Goal: Transaction & Acquisition: Purchase product/service

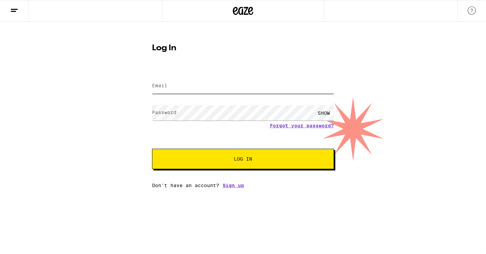
type input "[EMAIL_ADDRESS][DOMAIN_NAME]"
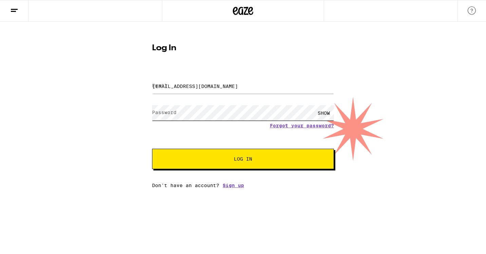
click at [243, 159] on button "Log In" at bounding box center [243, 159] width 182 height 20
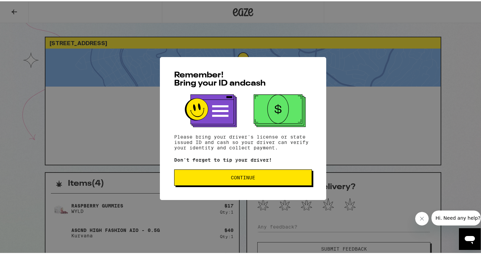
click at [234, 178] on span "Continue" at bounding box center [243, 176] width 24 height 5
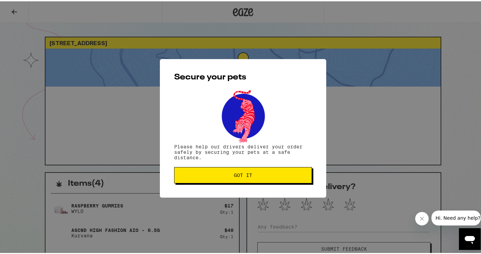
click at [237, 172] on span "Got it" at bounding box center [243, 173] width 18 height 5
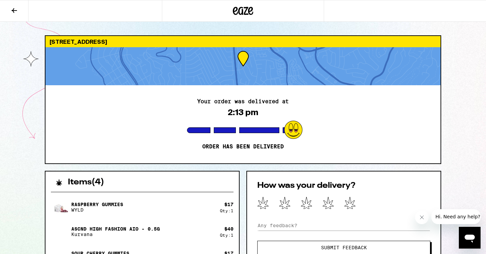
click at [421, 215] on icon "Close message from company" at bounding box center [421, 216] width 5 height 5
click at [148, 54] on div at bounding box center [242, 66] width 395 height 38
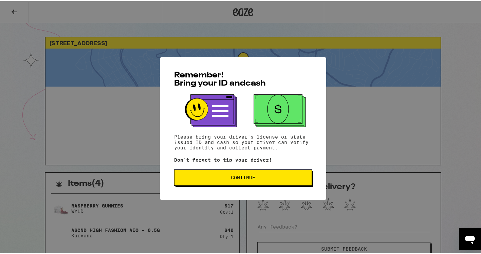
click at [242, 178] on span "Continue" at bounding box center [243, 176] width 24 height 5
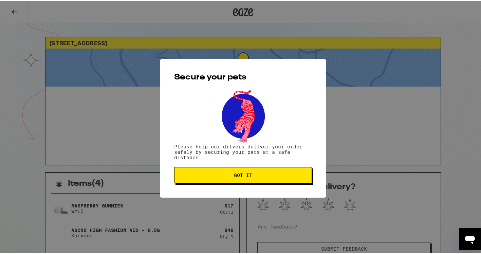
click at [242, 179] on button "Got it" at bounding box center [243, 174] width 138 height 16
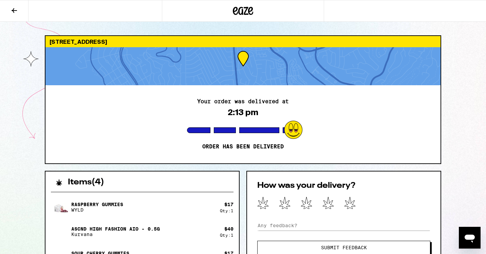
click at [15, 10] on icon at bounding box center [14, 10] width 5 height 5
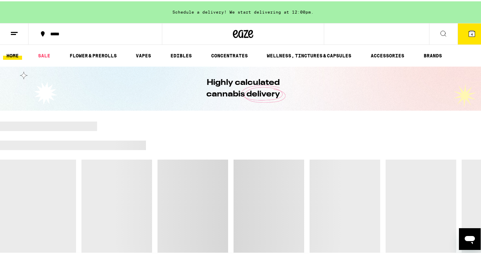
click at [471, 32] on span "4" at bounding box center [472, 33] width 2 height 4
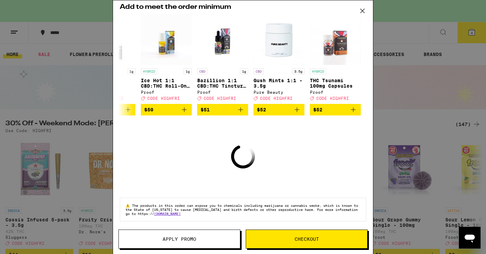
scroll to position [52, 0]
click at [360, 9] on icon at bounding box center [362, 11] width 10 height 10
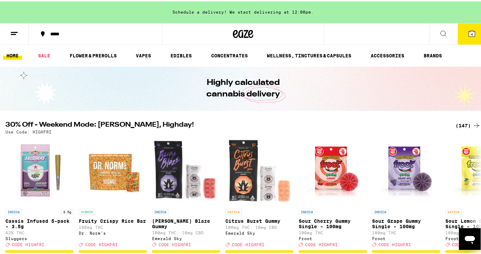
click at [471, 31] on span "4" at bounding box center [472, 33] width 2 height 4
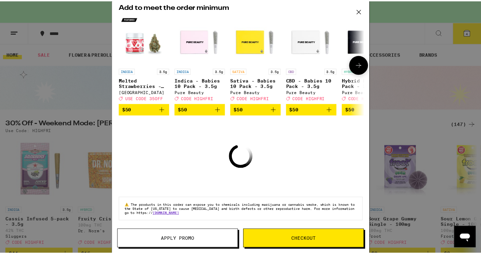
scroll to position [52, 0]
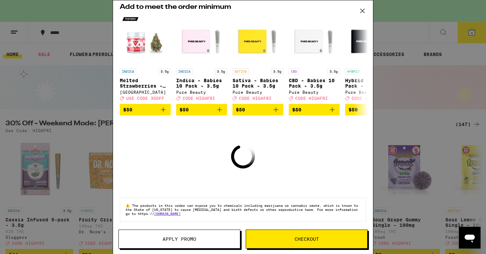
click at [362, 10] on icon at bounding box center [362, 11] width 10 height 10
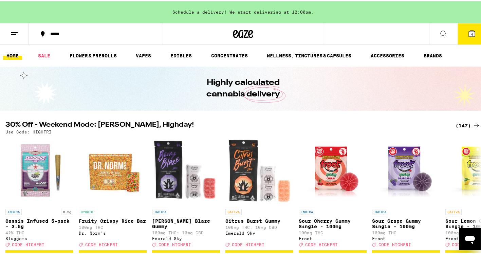
click at [13, 31] on line at bounding box center [14, 31] width 7 height 0
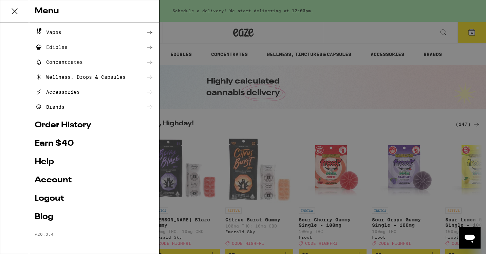
scroll to position [58, 0]
click at [54, 180] on link "Account" at bounding box center [94, 180] width 119 height 8
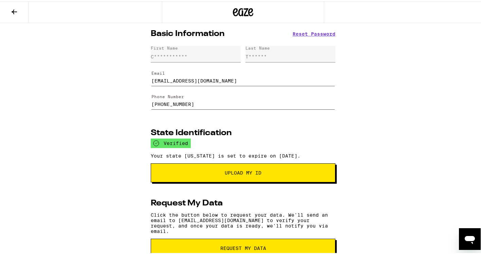
click at [15, 9] on icon at bounding box center [14, 10] width 8 height 8
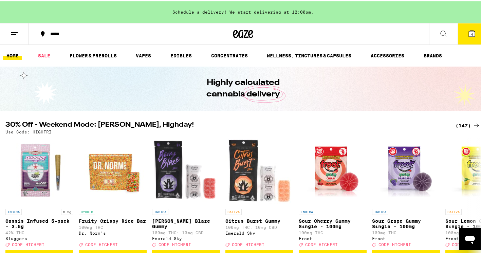
click at [471, 31] on span "4" at bounding box center [472, 33] width 2 height 4
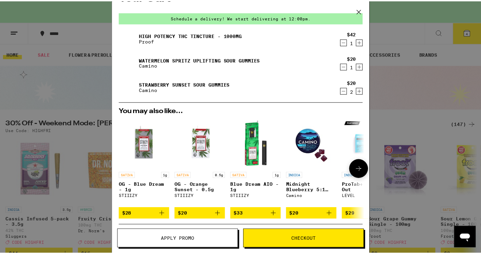
scroll to position [18, 0]
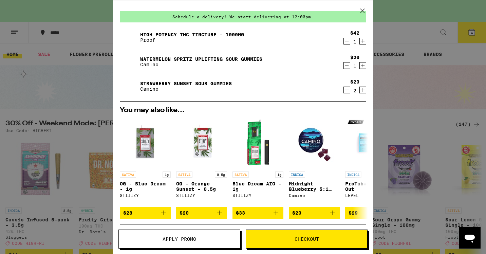
click at [302, 239] on span "Checkout" at bounding box center [306, 238] width 24 height 5
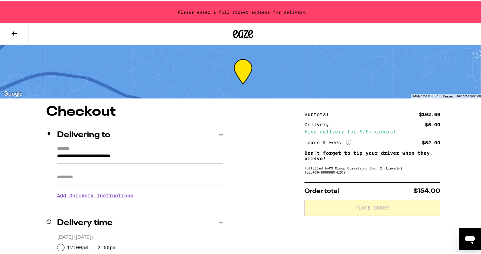
click at [57, 154] on input "**********" at bounding box center [140, 157] width 166 height 12
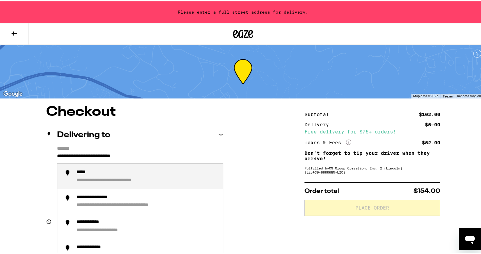
click at [57, 154] on input "**********" at bounding box center [140, 157] width 166 height 12
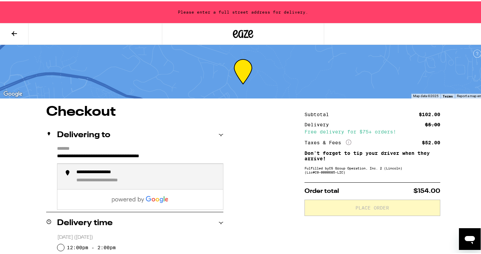
click at [87, 174] on div "**********" at bounding box center [106, 171] width 61 height 6
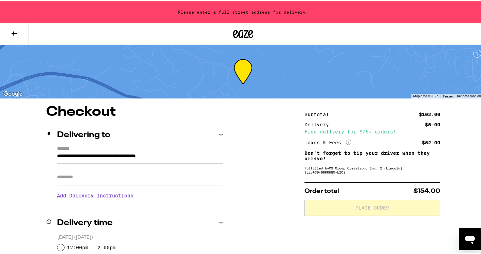
type input "**********"
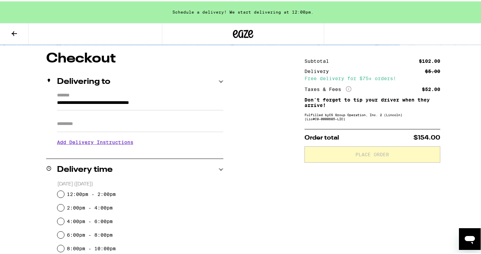
scroll to position [65, 0]
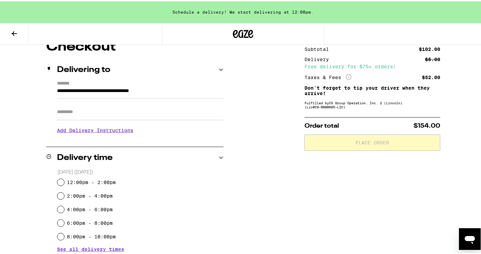
click at [60, 183] on input "12:00pm - 2:00pm" at bounding box center [60, 180] width 7 height 7
radio input "true"
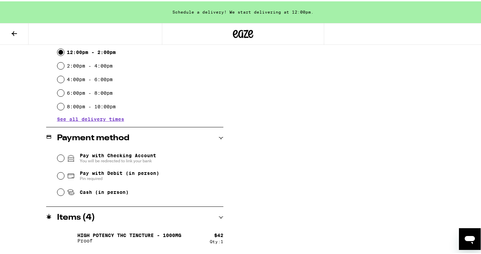
scroll to position [202, 0]
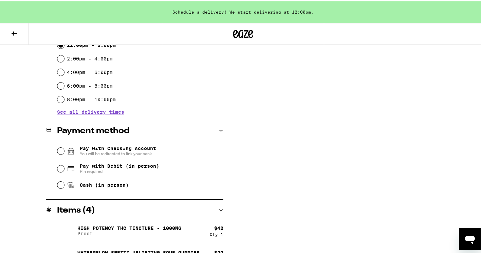
click at [58, 187] on input "Cash (in person)" at bounding box center [60, 183] width 7 height 7
radio input "true"
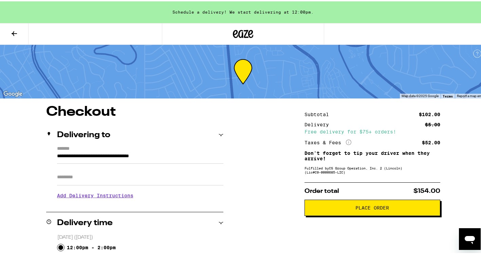
scroll to position [0, 0]
click at [365, 208] on span "Place Order" at bounding box center [372, 206] width 34 height 5
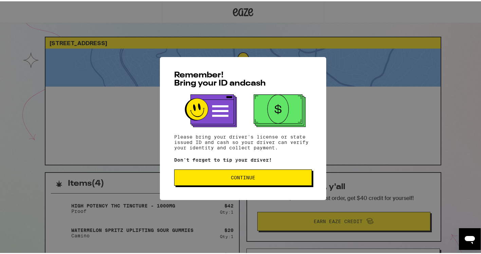
click at [235, 175] on span "Continue" at bounding box center [243, 176] width 24 height 5
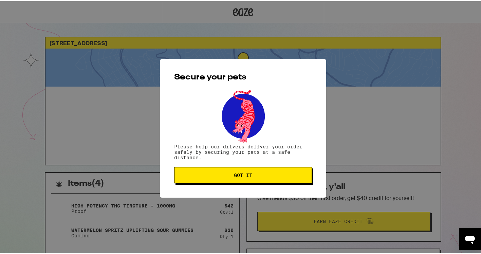
click at [235, 175] on span "Got it" at bounding box center [243, 173] width 18 height 5
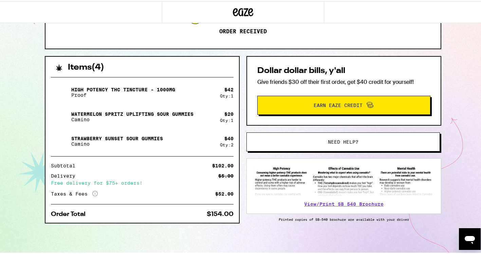
scroll to position [117, 0]
